Goal: Find specific page/section: Find specific page/section

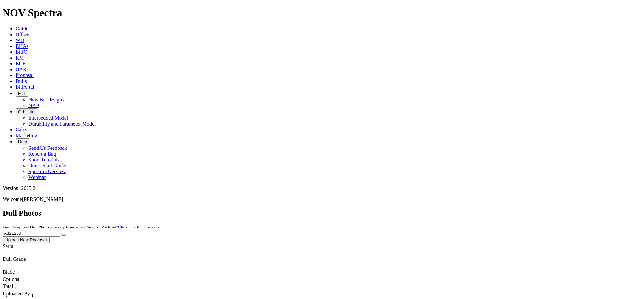
click at [60, 230] on input "A321250" at bounding box center [31, 233] width 57 height 7
type input "a317338"
click at [66, 234] on button "submit" at bounding box center [63, 235] width 5 height 2
